Goal: Task Accomplishment & Management: Manage account settings

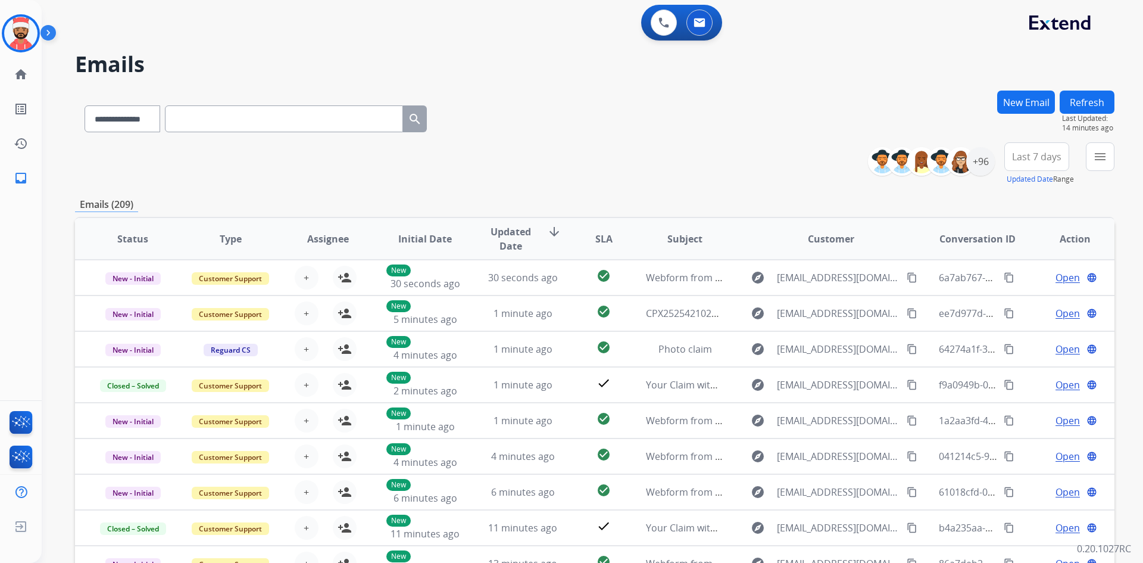
select select "**********"
click at [30, 30] on img at bounding box center [20, 33] width 33 height 33
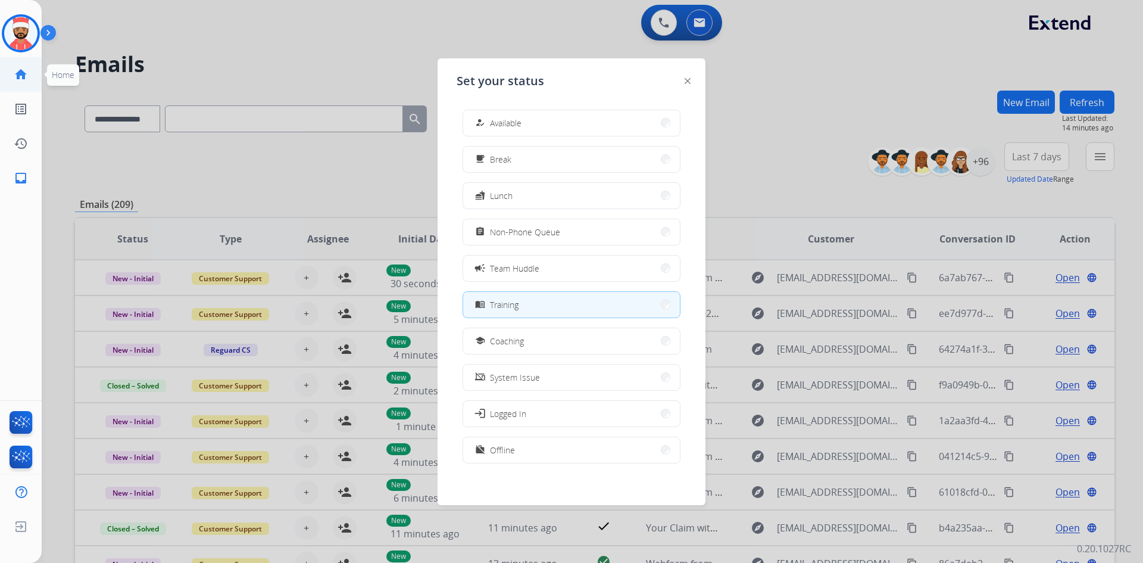
click at [27, 79] on mat-icon "home" at bounding box center [21, 74] width 14 height 14
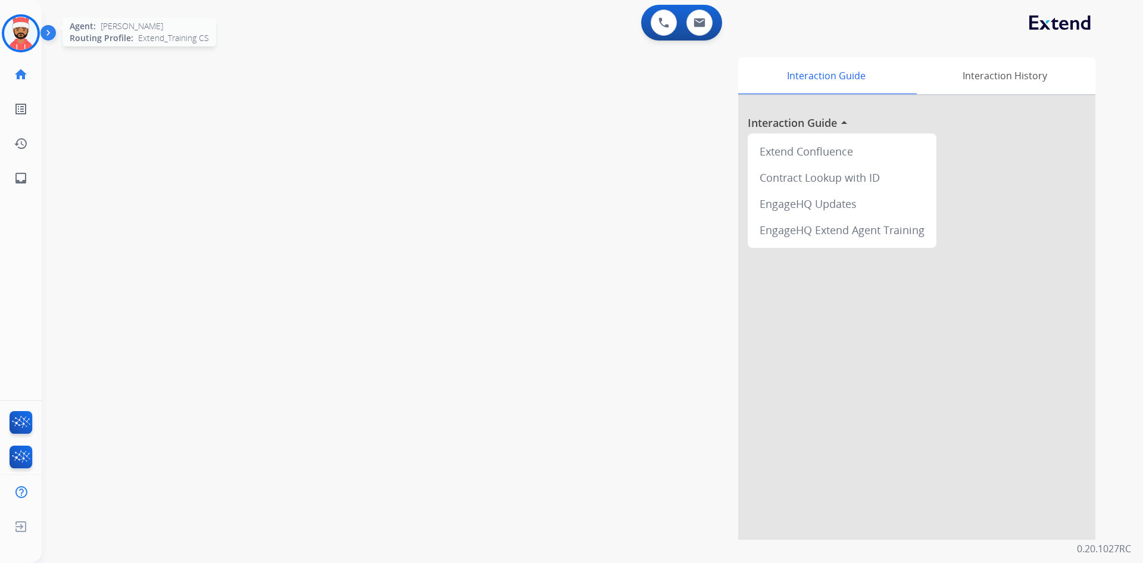
click at [22, 31] on img at bounding box center [20, 33] width 33 height 33
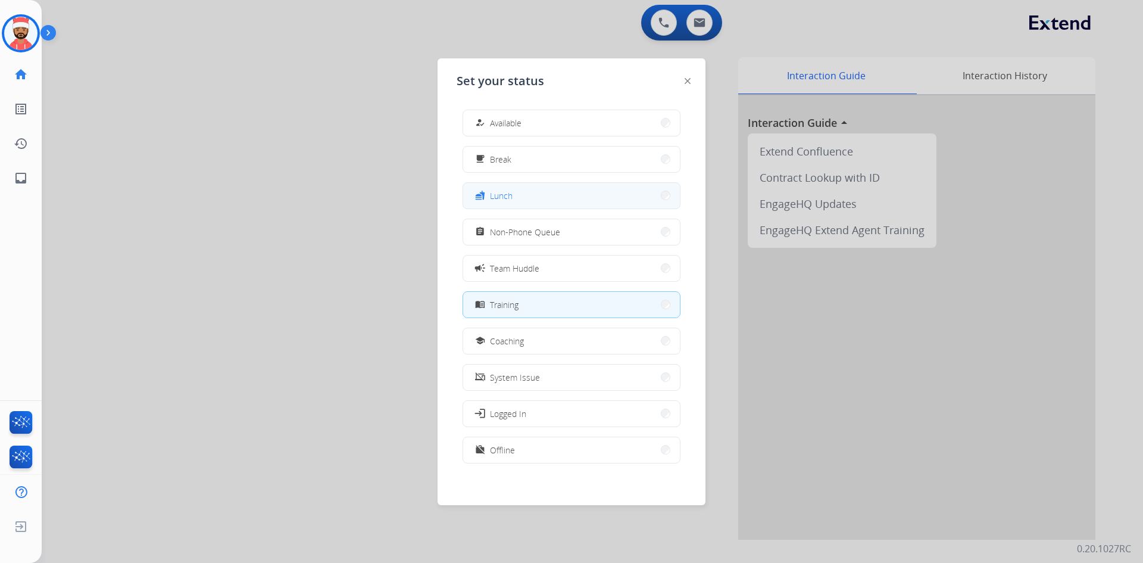
click at [511, 194] on span "Lunch" at bounding box center [501, 195] width 23 height 13
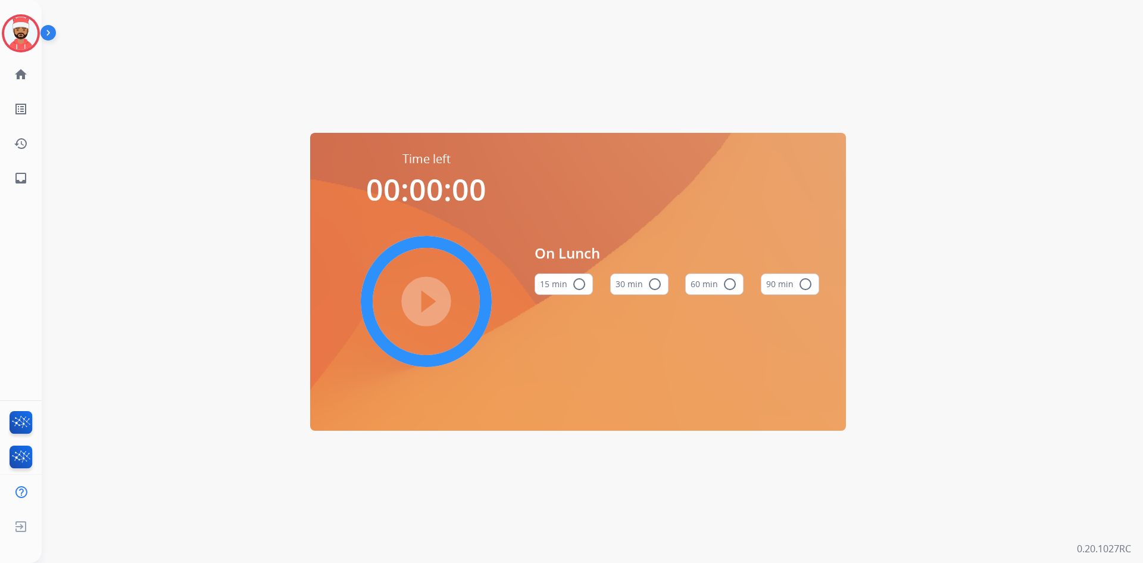
click at [654, 285] on mat-icon "radio_button_unchecked" at bounding box center [655, 284] width 14 height 14
click at [434, 294] on mat-icon "play_circle_filled" at bounding box center [426, 301] width 14 height 14
click at [896, 295] on div "Time left 00:28:02 pause_circle_filled On Lunch 15 min radio_button_unchecked 3…" at bounding box center [578, 281] width 1073 height 563
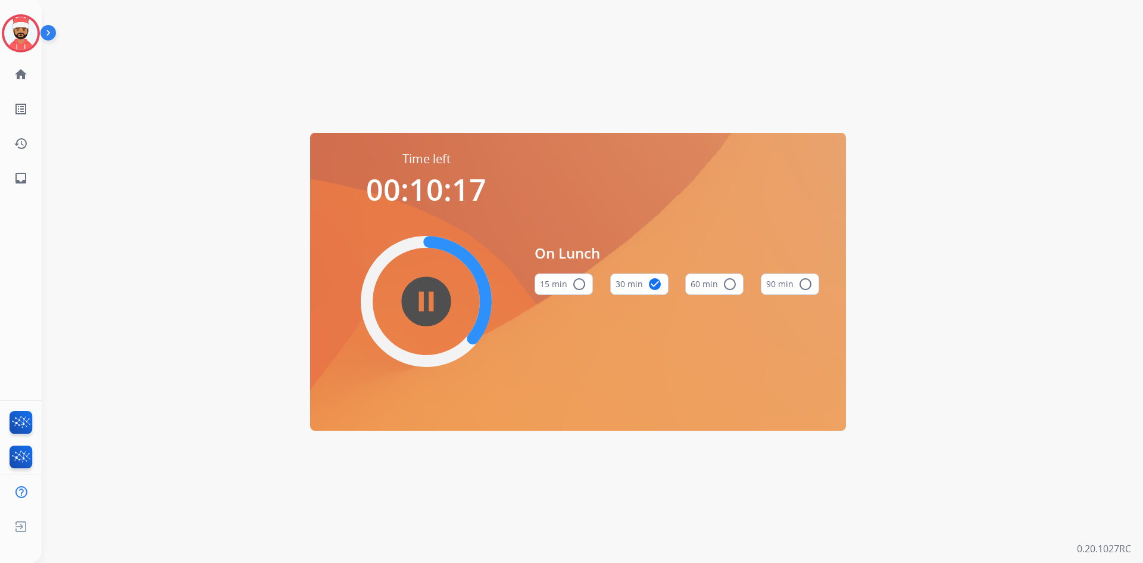
click at [569, 82] on div "Time left 00:10:17 pause_circle_filled On Lunch 15 min radio_button_unchecked 3…" at bounding box center [578, 281] width 1073 height 563
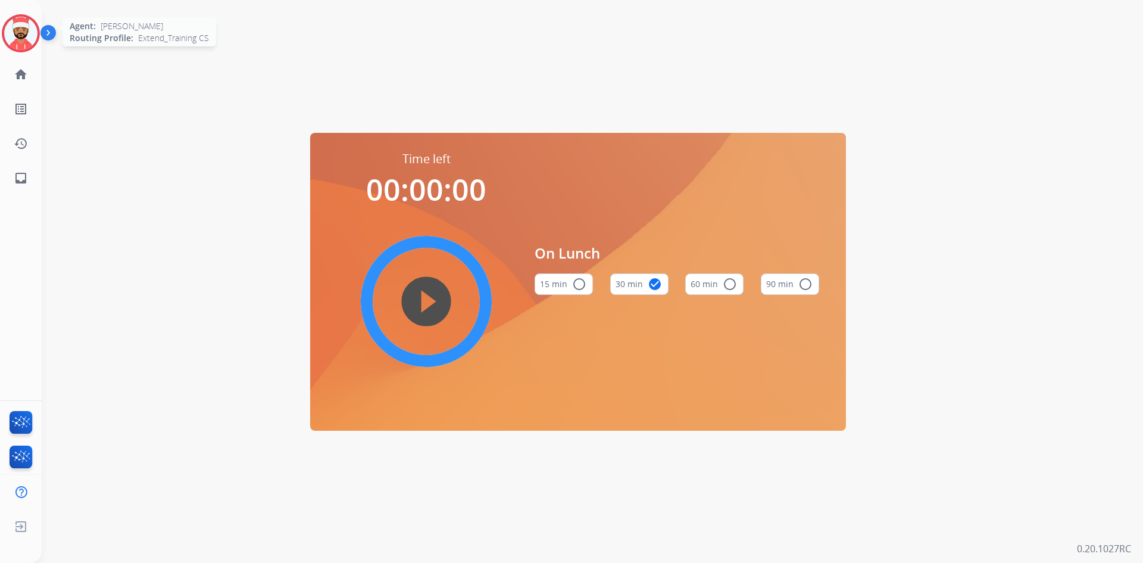
click at [27, 26] on img at bounding box center [20, 33] width 33 height 33
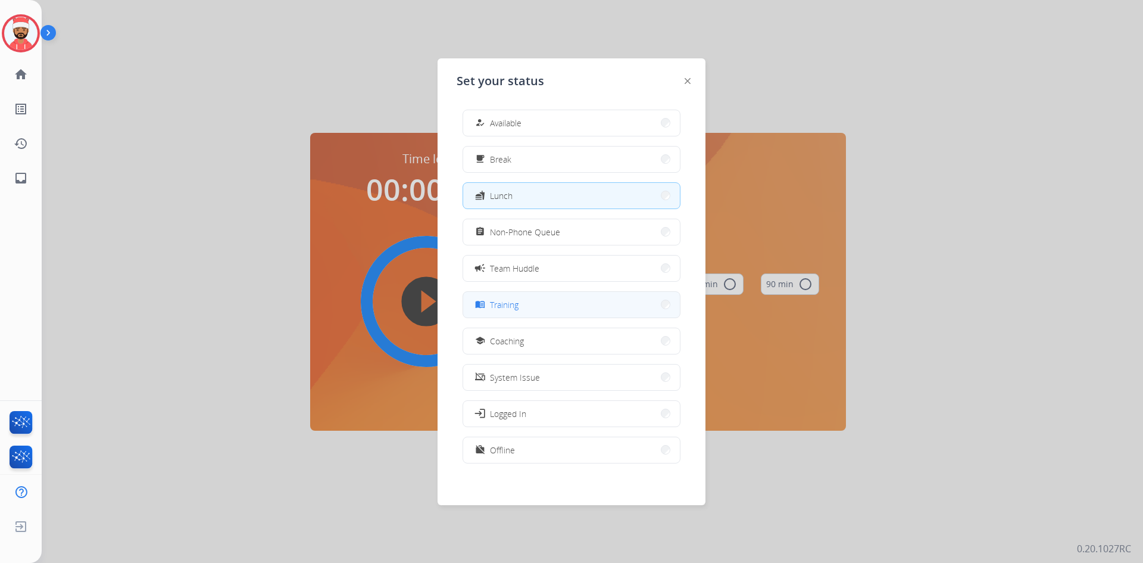
click at [534, 312] on button "menu_book Training" at bounding box center [571, 305] width 217 height 26
